Goal: Task Accomplishment & Management: Complete application form

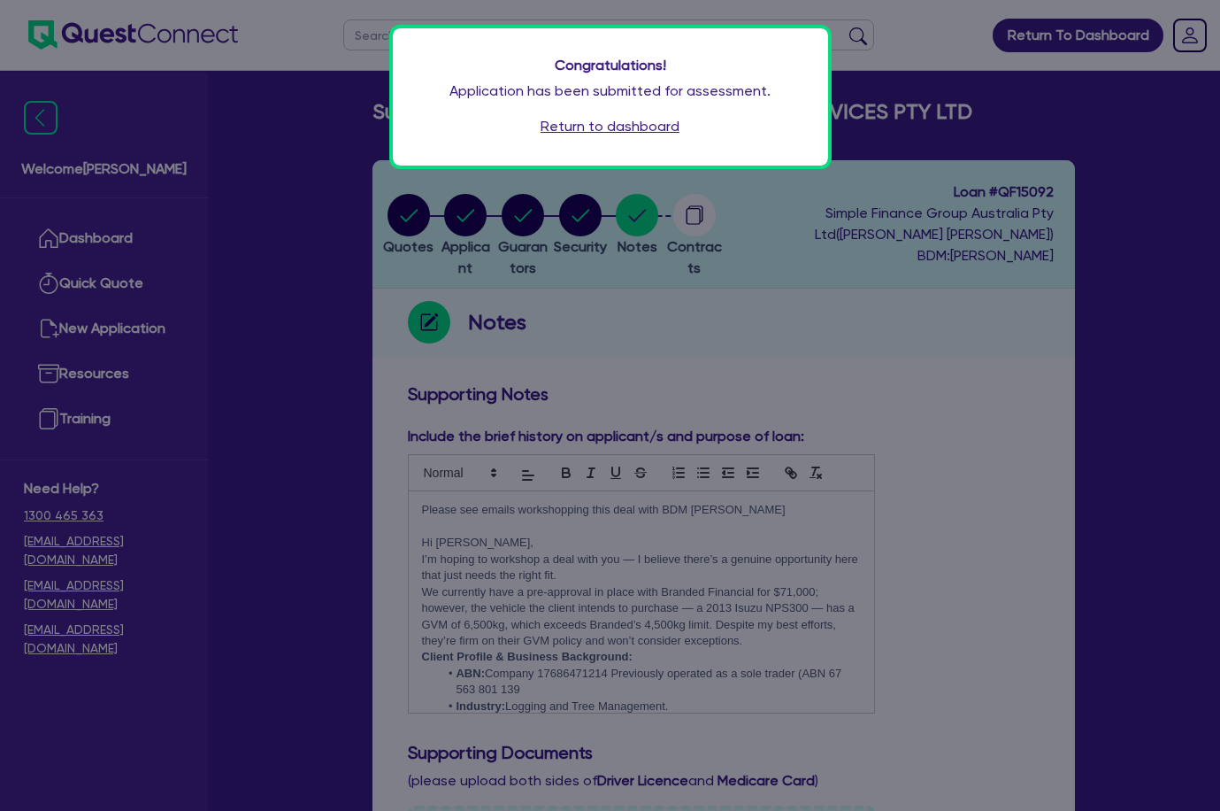
scroll to position [2010, 0]
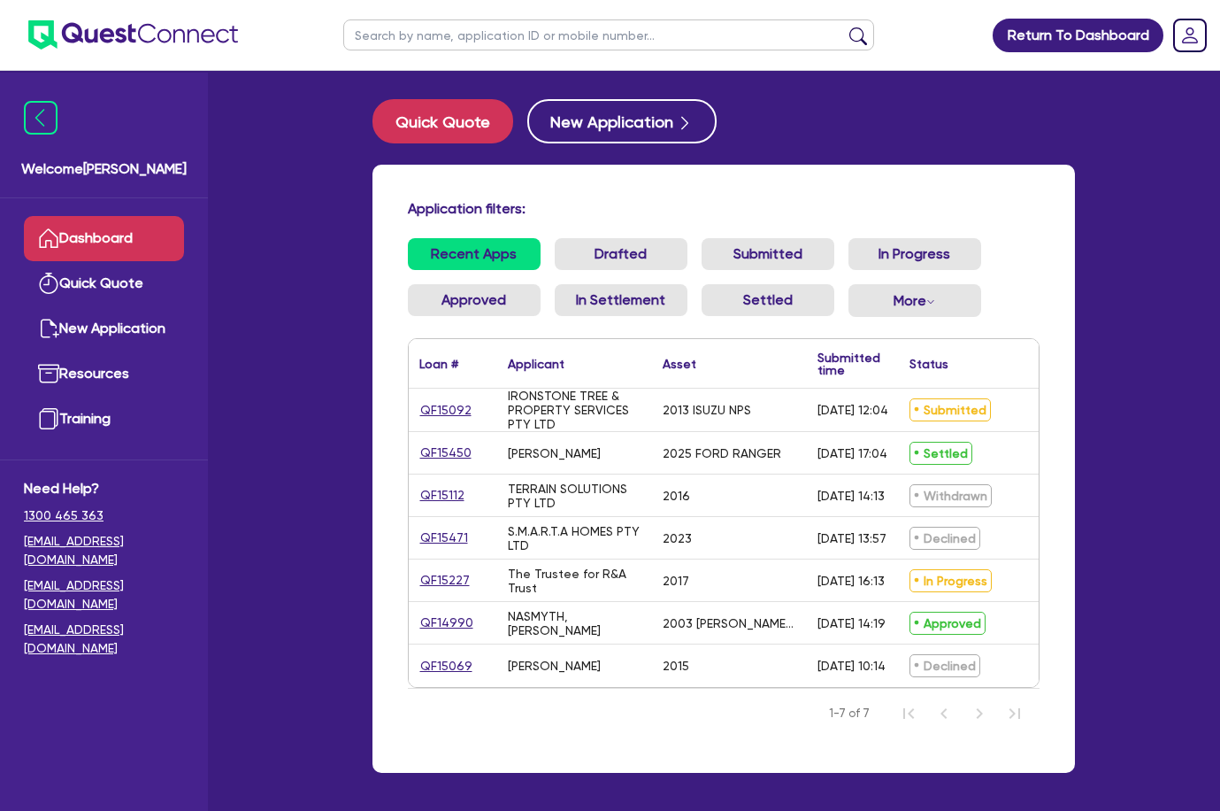
click at [453, 414] on link "QF15092" at bounding box center [445, 410] width 53 height 20
select select "Quest Finance - Own Book"
select select "CARS_AND_LIGHT_TRUCKS"
select select "LIGHT_TRUCKS"
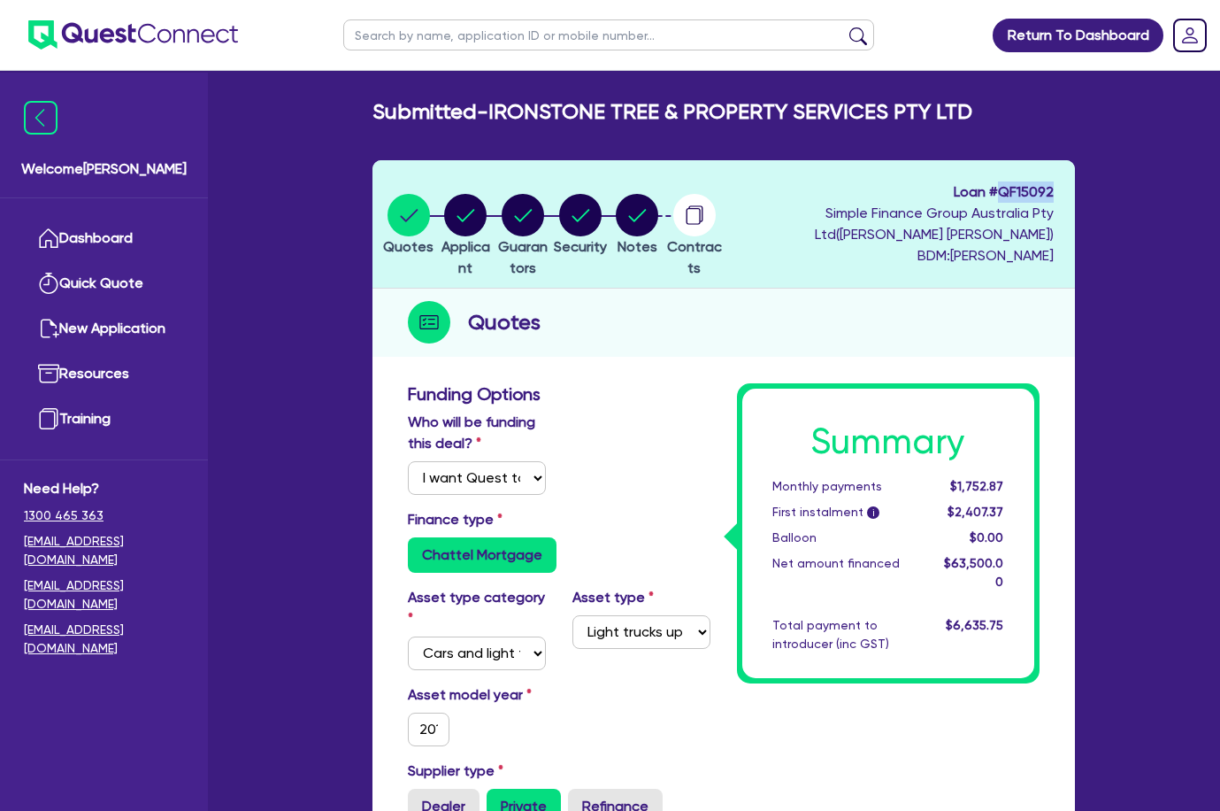
drag, startPoint x: 1002, startPoint y: 185, endPoint x: 1051, endPoint y: 194, distance: 50.3
click at [1051, 194] on span "Loan # QF15092" at bounding box center [890, 191] width 326 height 21
copy span "QF15092"
click at [658, 216] on circle "button" at bounding box center [637, 215] width 42 height 42
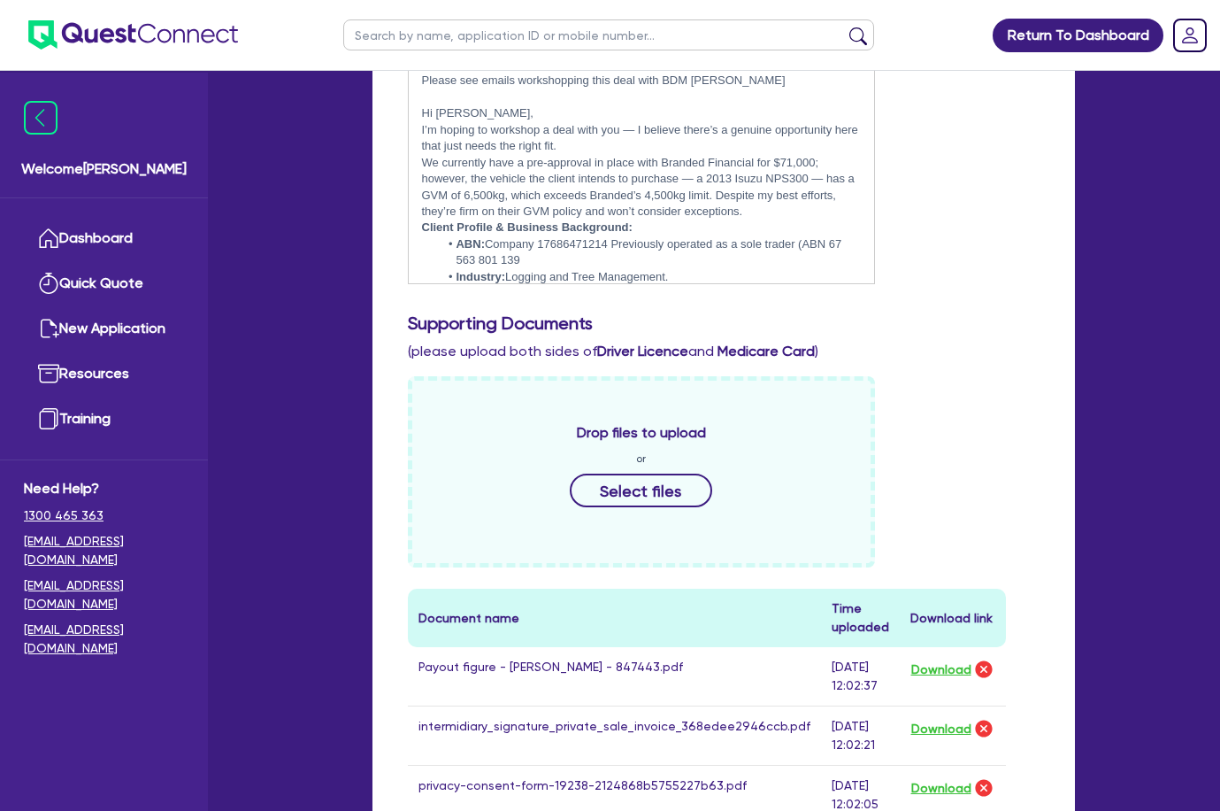
scroll to position [619, 0]
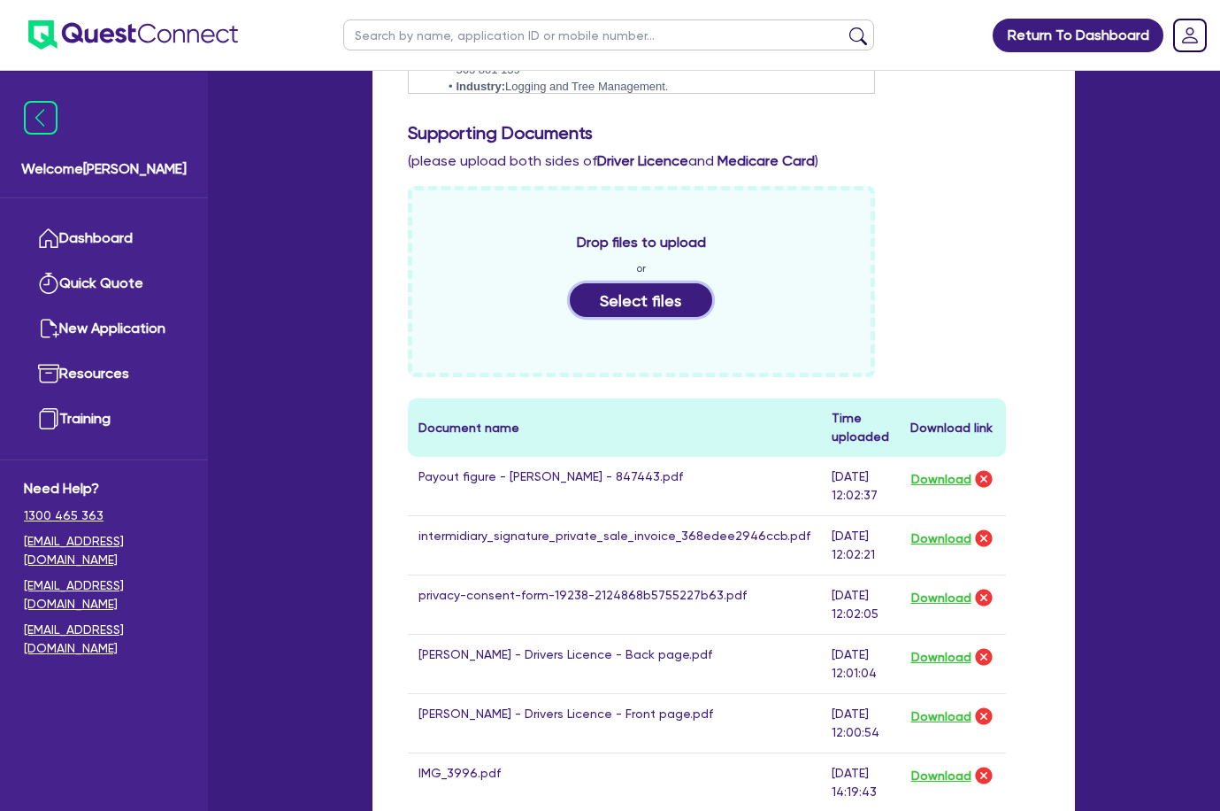
click at [641, 301] on button "Select files" at bounding box center [641, 300] width 143 height 34
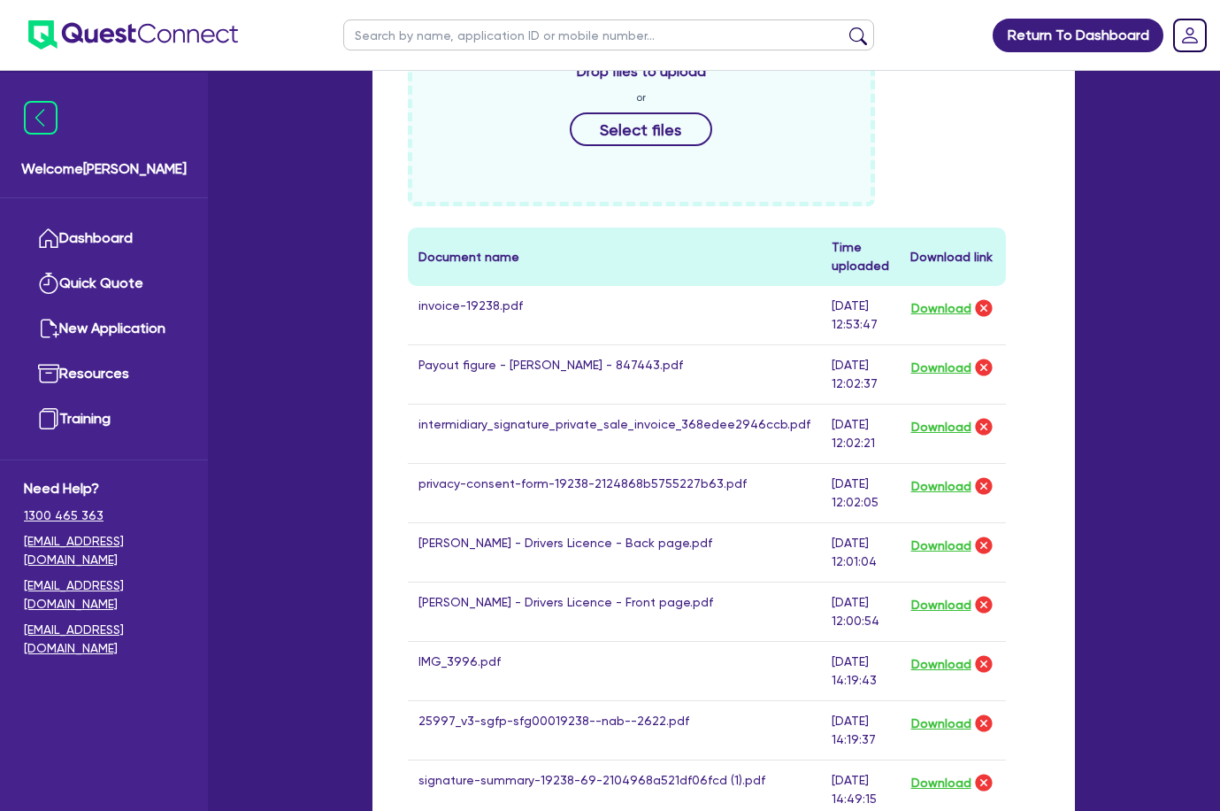
scroll to position [708, 0]
